Goal: Task Accomplishment & Management: Use online tool/utility

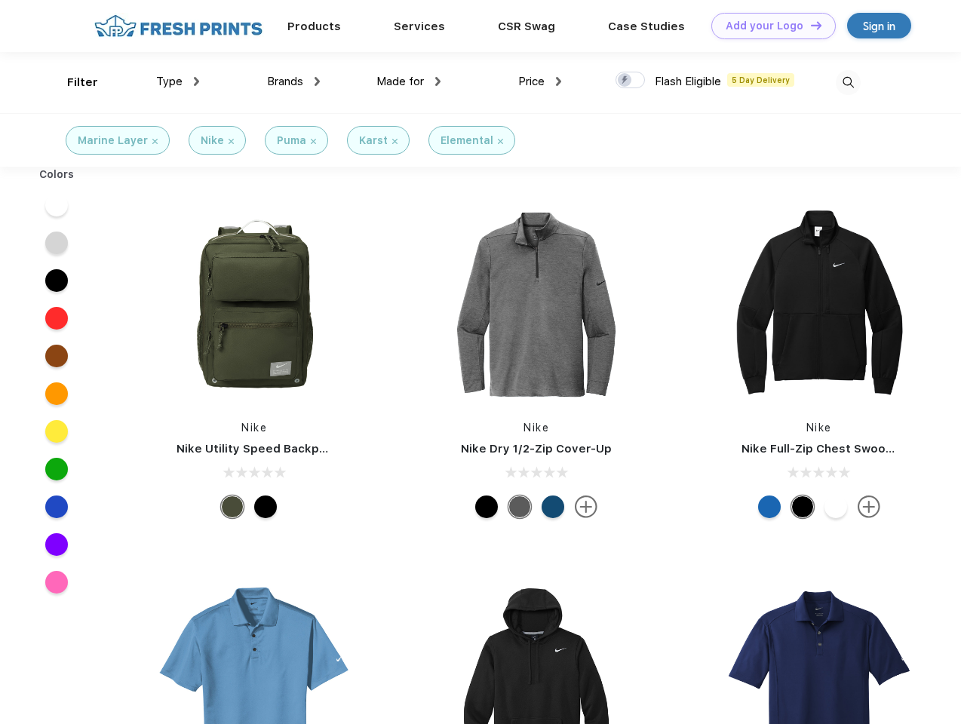
click at [768, 26] on link "Add your Logo Design Tool" at bounding box center [773, 26] width 124 height 26
click at [0, 0] on div "Design Tool" at bounding box center [0, 0] width 0 height 0
click at [809, 25] on link "Add your Logo Design Tool" at bounding box center [773, 26] width 124 height 26
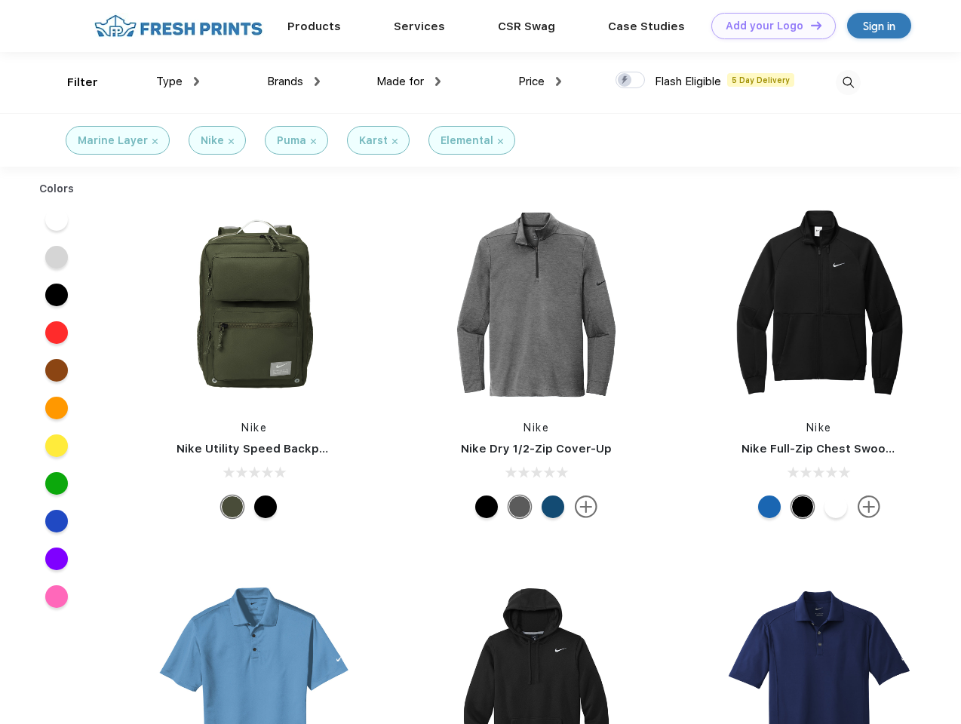
click at [72, 82] on div "Filter" at bounding box center [82, 82] width 31 height 17
click at [178, 81] on span "Type" at bounding box center [169, 82] width 26 height 14
click at [293, 81] on span "Brands" at bounding box center [285, 82] width 36 height 14
click at [409, 81] on span "Made for" at bounding box center [400, 82] width 48 height 14
click at [540, 81] on span "Price" at bounding box center [531, 82] width 26 height 14
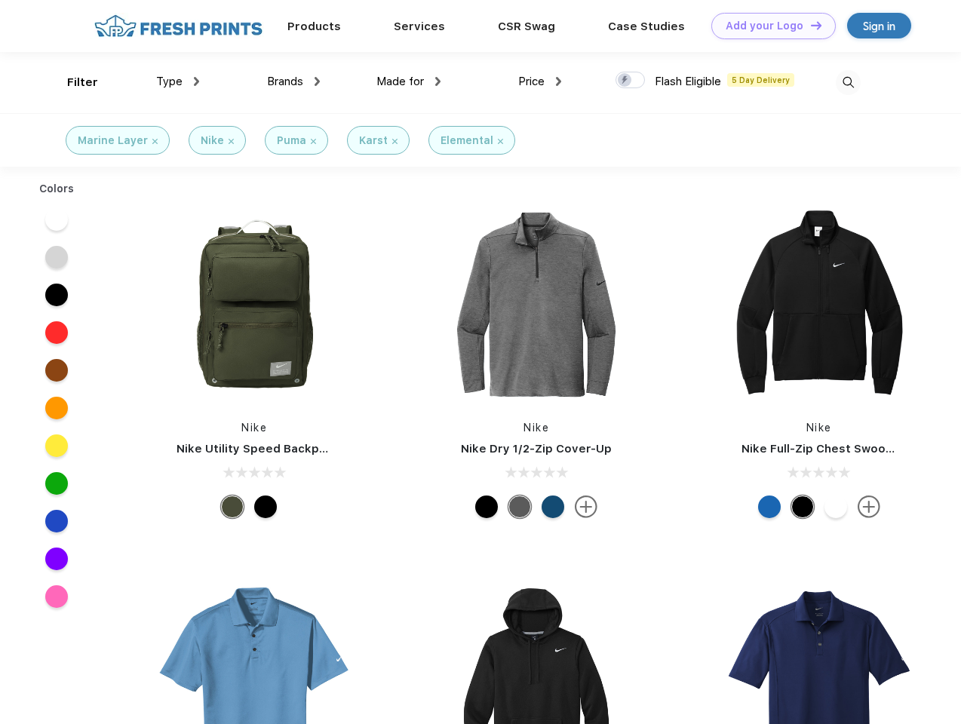
click at [630, 81] on div at bounding box center [629, 80] width 29 height 17
click at [625, 81] on input "checkbox" at bounding box center [620, 76] width 10 height 10
click at [848, 82] on img at bounding box center [847, 82] width 25 height 25
